Goal: Check status

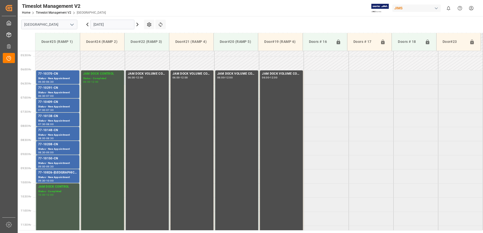
scroll to position [147, 0]
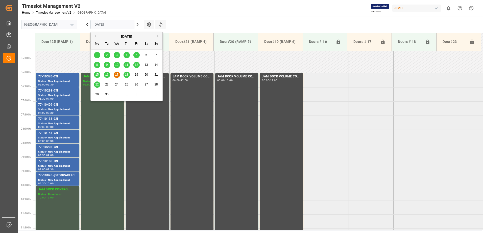
click at [117, 24] on input "[DATE]" at bounding box center [112, 25] width 44 height 10
click at [97, 74] on span "15" at bounding box center [96, 75] width 3 height 4
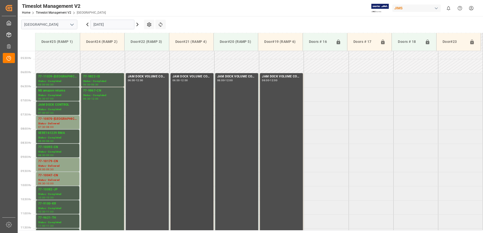
scroll to position [173, 0]
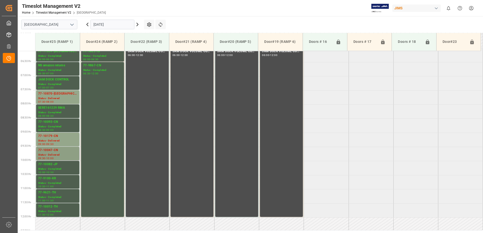
click at [53, 154] on div "Status - Delivered" at bounding box center [57, 155] width 39 height 4
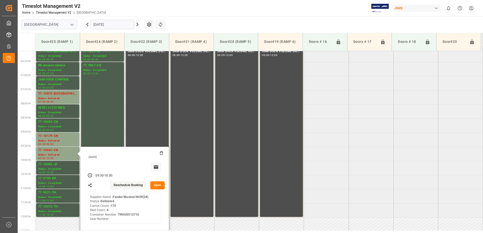
click at [381, 112] on tabel "77-11039-CA Status - Completed 06:00 - 06:30 77-9822-ID Status - Completed 06:0…" at bounding box center [259, 217] width 448 height 679
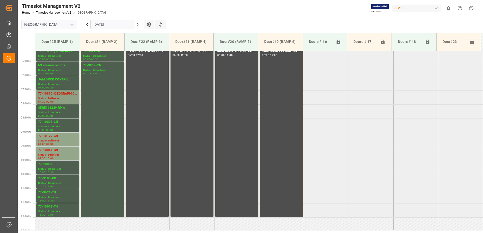
click at [51, 98] on div "Status - Delivered" at bounding box center [57, 98] width 39 height 4
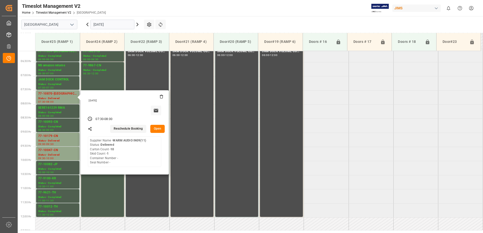
click at [158, 129] on button "Open" at bounding box center [157, 129] width 15 height 8
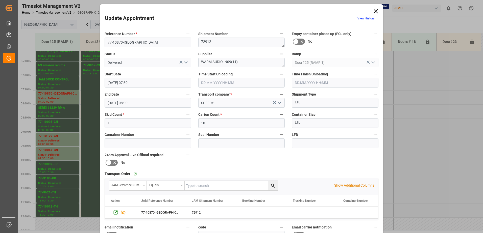
click at [185, 64] on icon "open menu" at bounding box center [186, 63] width 6 height 6
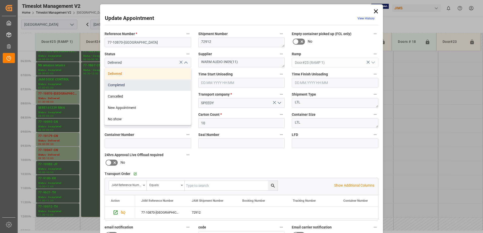
click at [161, 84] on div "Completed" at bounding box center [148, 85] width 86 height 11
type input "Completed"
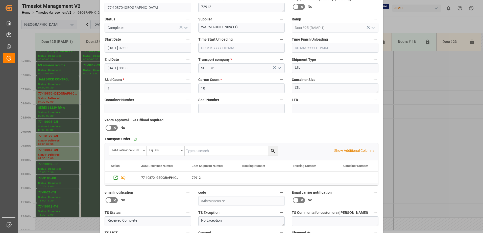
scroll to position [74, 0]
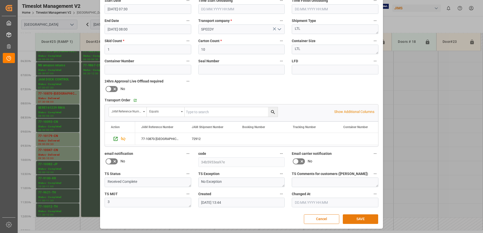
click at [359, 219] on button "SAVE" at bounding box center [360, 220] width 35 height 10
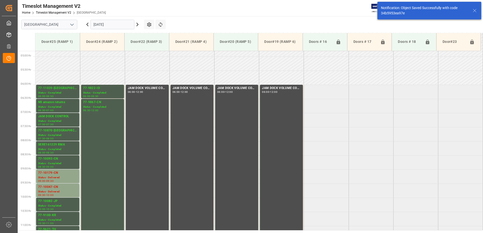
scroll to position [167, 0]
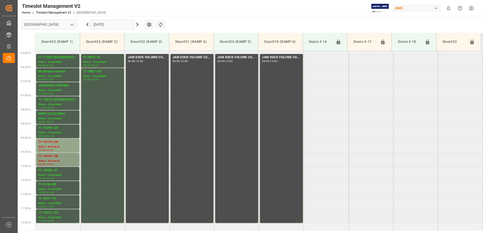
click at [60, 159] on div "Status - Delivered" at bounding box center [57, 161] width 39 height 4
click at [55, 145] on div "Status - Delivered" at bounding box center [57, 147] width 39 height 4
click at [138, 25] on icon at bounding box center [138, 24] width 2 height 3
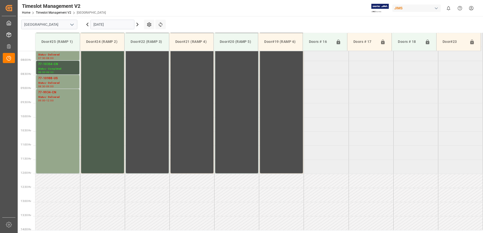
scroll to position [223, 0]
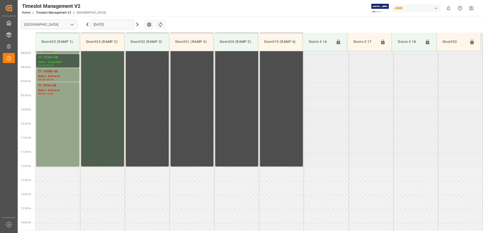
click at [138, 24] on icon at bounding box center [137, 24] width 6 height 6
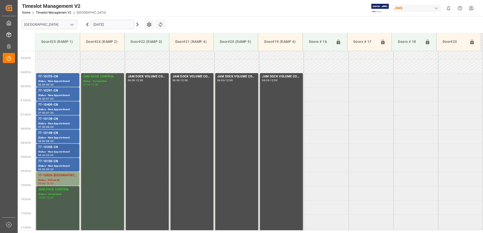
scroll to position [173, 0]
